Goal: Task Accomplishment & Management: Manage account settings

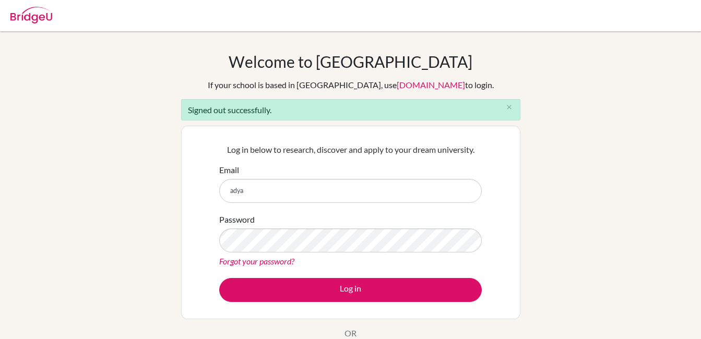
click at [238, 191] on input "adya" at bounding box center [350, 191] width 263 height 24
type input "[EMAIL_ADDRESS][DOMAIN_NAME]"
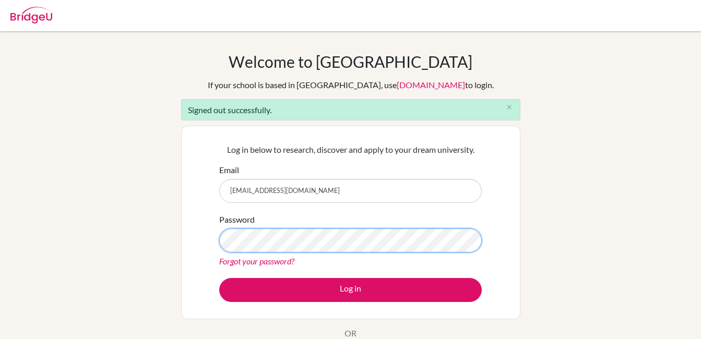
click at [126, 240] on div "Welcome to [GEOGRAPHIC_DATA] If your school is based in [GEOGRAPHIC_DATA], use …" at bounding box center [350, 236] width 701 height 368
click at [219, 278] on button "Log in" at bounding box center [350, 290] width 263 height 24
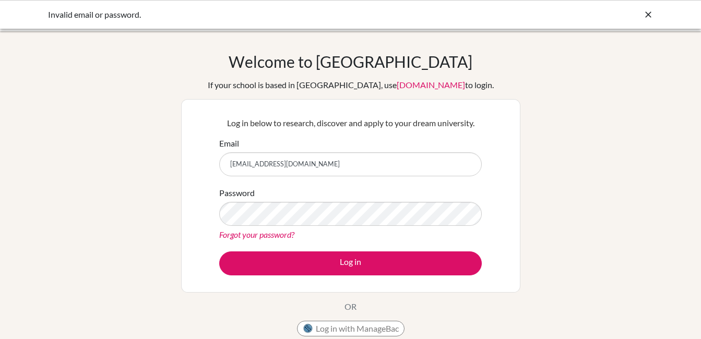
click at [262, 237] on link "Forgot your password?" at bounding box center [256, 235] width 75 height 10
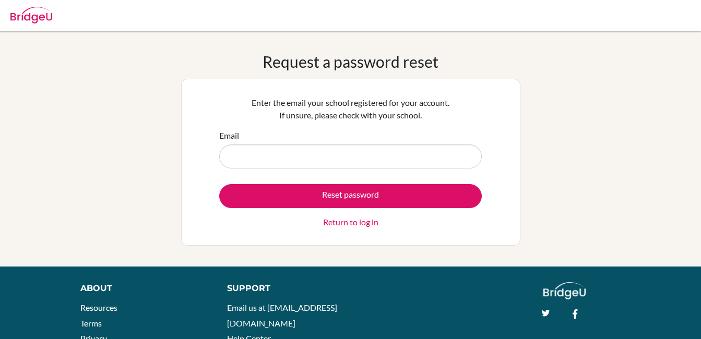
click at [272, 147] on input "Email" at bounding box center [350, 157] width 263 height 24
type input "[EMAIL_ADDRESS][DOMAIN_NAME]"
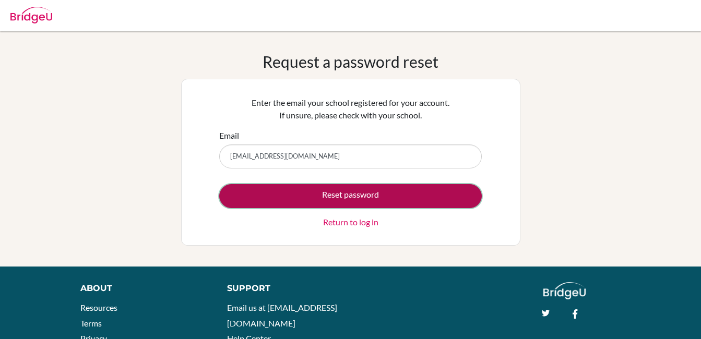
click at [361, 194] on button "Reset password" at bounding box center [350, 196] width 263 height 24
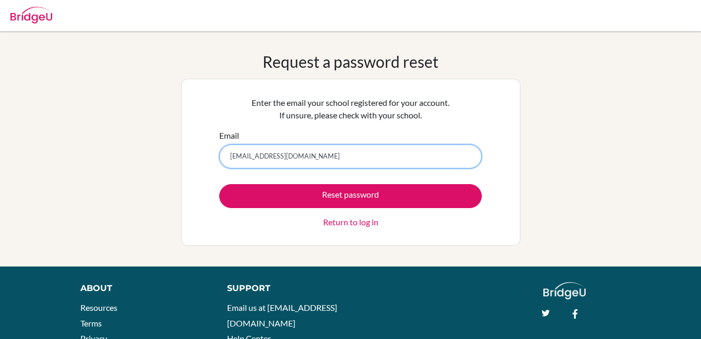
click at [345, 156] on input "[EMAIL_ADDRESS][DOMAIN_NAME]" at bounding box center [350, 157] width 263 height 24
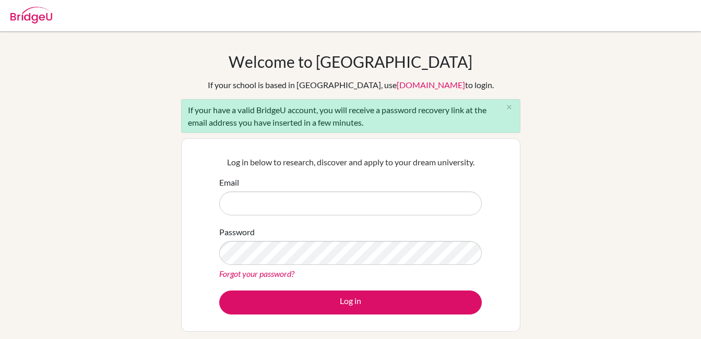
type input "[EMAIL_ADDRESS][DOMAIN_NAME]"
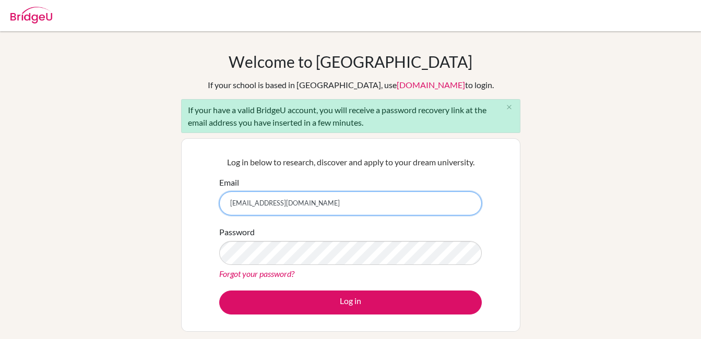
click at [414, 209] on input "careercare@saiinternational.edu.in" at bounding box center [350, 204] width 263 height 24
click at [415, 224] on form "Email careercare@saiinternational.edu.in Password Forgot your password? Log in" at bounding box center [350, 245] width 263 height 138
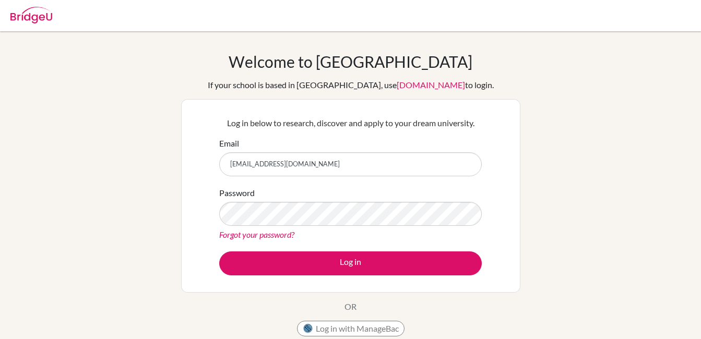
click at [375, 160] on input "[EMAIL_ADDRESS][DOMAIN_NAME]" at bounding box center [350, 164] width 263 height 24
type input "[PERSON_NAME][EMAIL_ADDRESS][DOMAIN_NAME]"
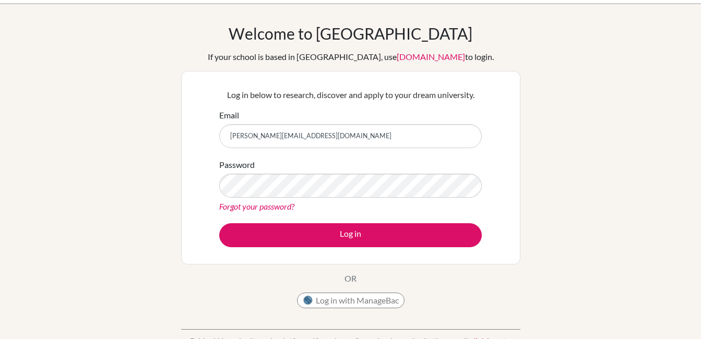
scroll to position [52, 0]
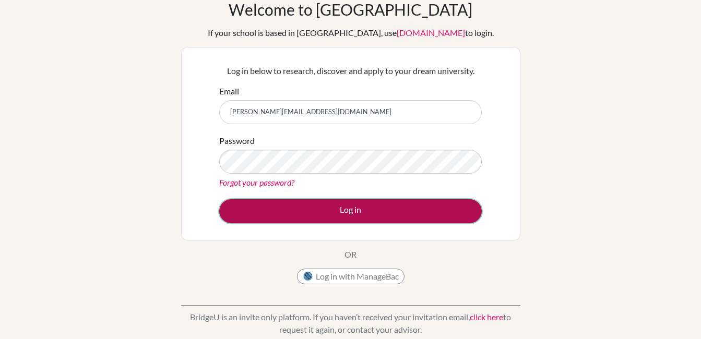
click at [351, 203] on button "Log in" at bounding box center [350, 211] width 263 height 24
